Goal: Information Seeking & Learning: Understand process/instructions

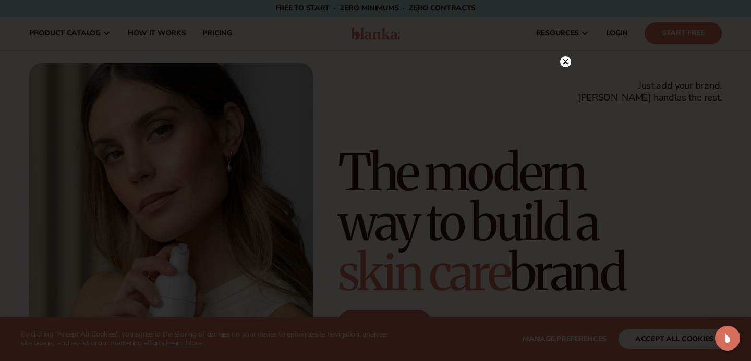
click at [570, 58] on icon at bounding box center [565, 61] width 11 height 11
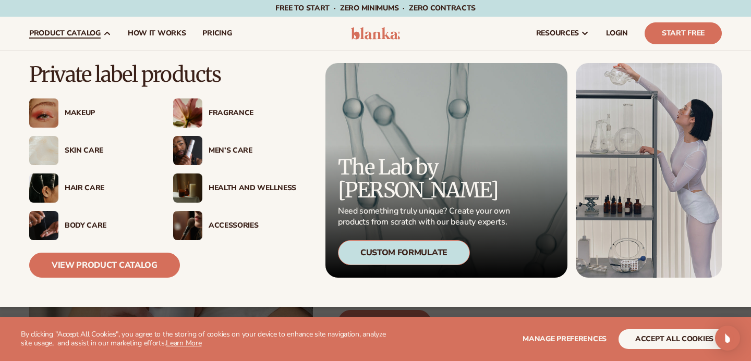
click at [230, 180] on div "Health And Wellness" at bounding box center [234, 188] width 123 height 29
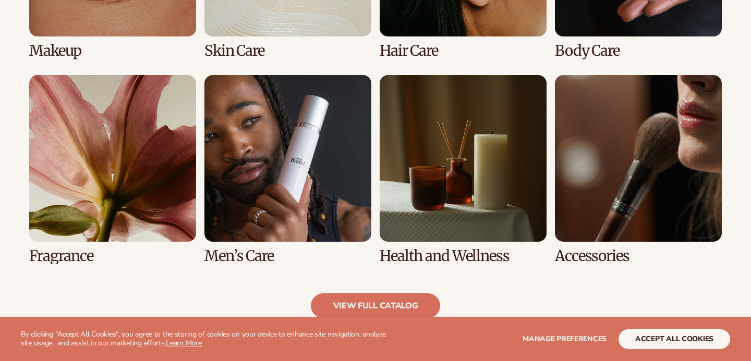
scroll to position [959, 0]
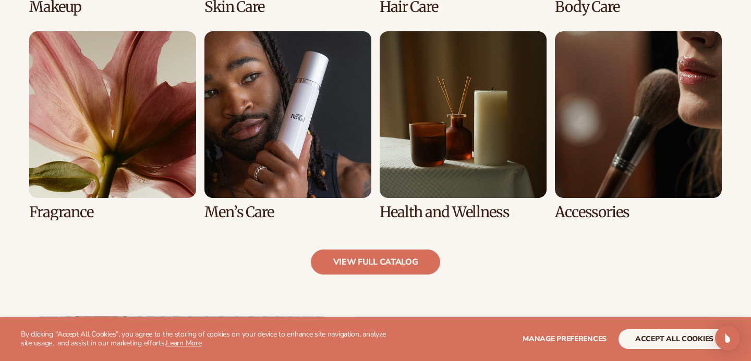
click at [425, 136] on link "7 / 8" at bounding box center [463, 125] width 167 height 189
click at [437, 206] on link "7 / 8" at bounding box center [463, 125] width 167 height 189
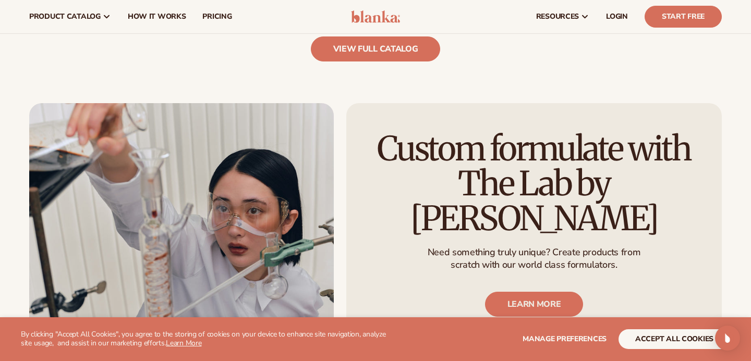
scroll to position [1110, 0]
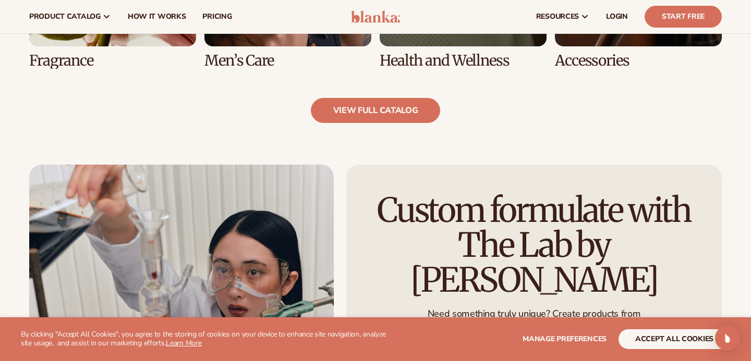
click at [399, 110] on link "view full catalog" at bounding box center [376, 110] width 130 height 25
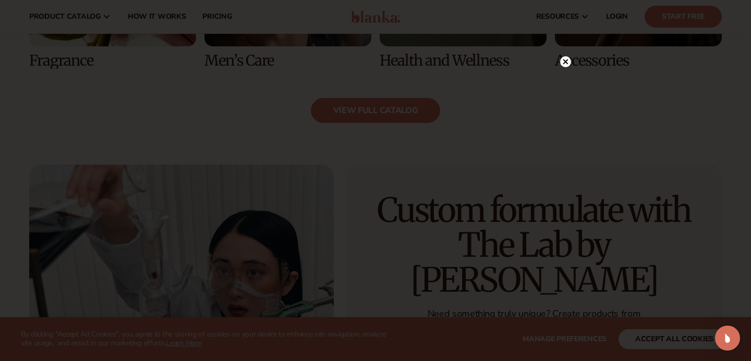
click at [563, 59] on icon at bounding box center [565, 61] width 5 height 5
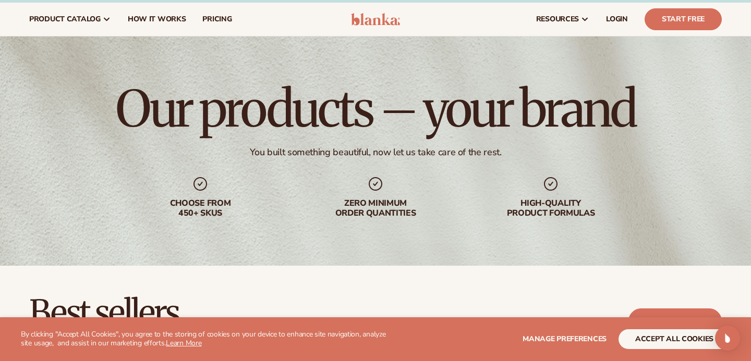
scroll to position [6, 0]
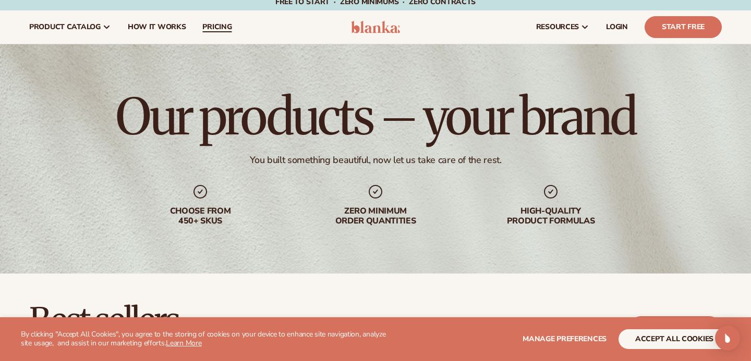
click at [222, 30] on span "pricing" at bounding box center [216, 27] width 29 height 8
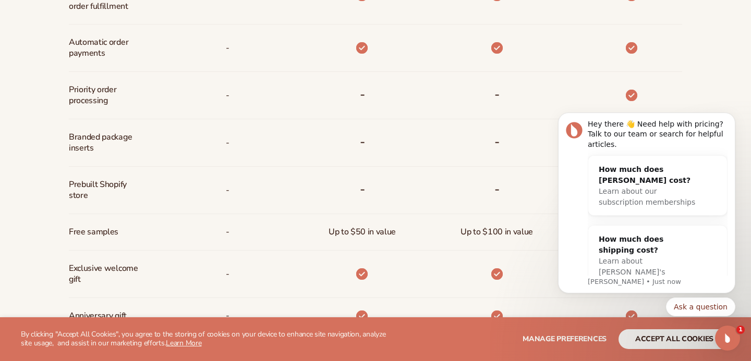
scroll to position [688, 0]
click at [685, 71] on div "Billed Monthly billed Yearly Billed Monthly billed Yearly Discounts Support Inv…" at bounding box center [375, 49] width 671 height 702
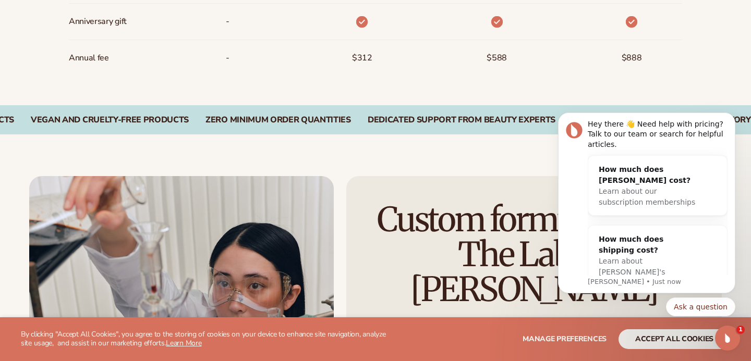
scroll to position [993, 0]
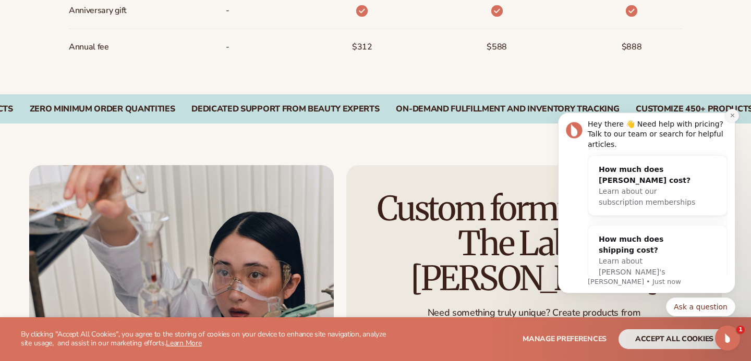
click at [731, 115] on icon "Dismiss notification" at bounding box center [732, 116] width 6 height 6
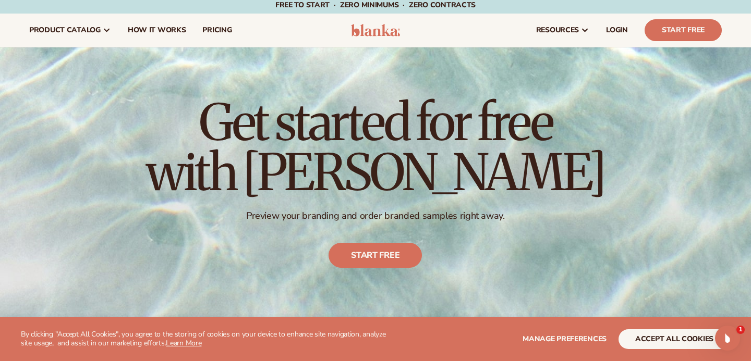
scroll to position [0, 0]
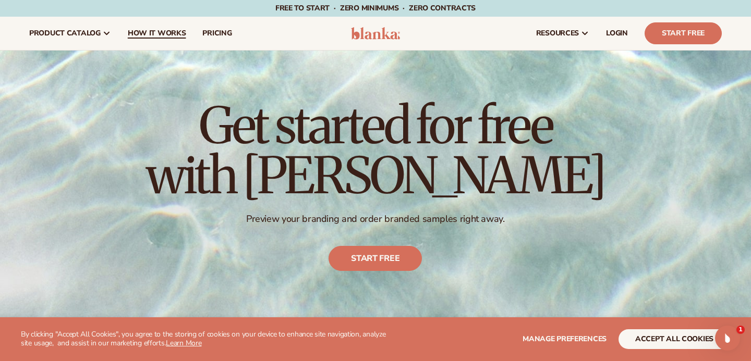
click at [160, 33] on span "How It Works" at bounding box center [157, 33] width 58 height 8
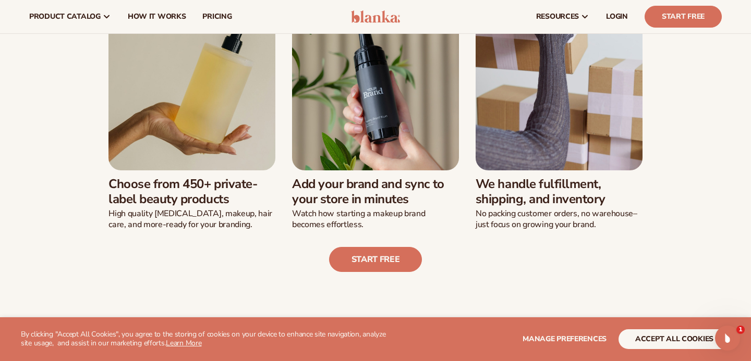
scroll to position [281, 0]
